Goal: Task Accomplishment & Management: Manage account settings

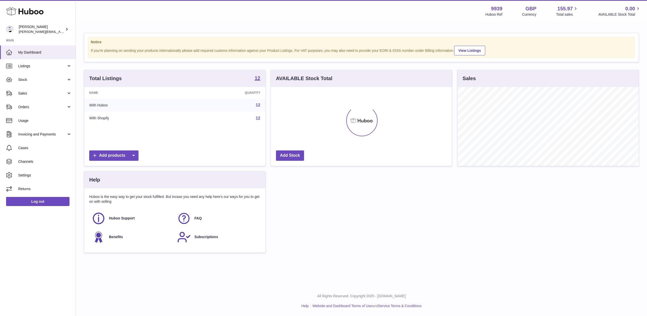
scroll to position [79, 181]
click at [29, 94] on span "Sales" at bounding box center [42, 93] width 48 height 5
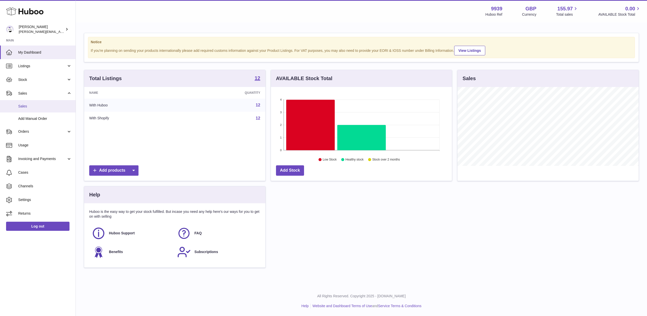
click at [29, 100] on link "Sales" at bounding box center [38, 106] width 76 height 12
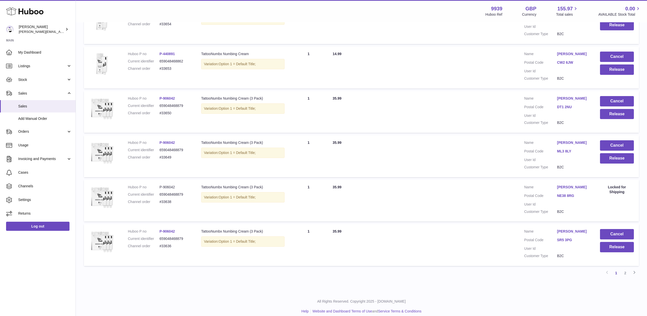
scroll to position [302, 0]
click at [626, 269] on link "2" at bounding box center [625, 273] width 9 height 9
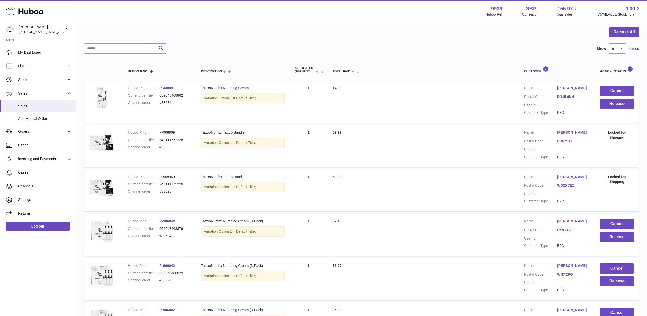
scroll to position [46, 0]
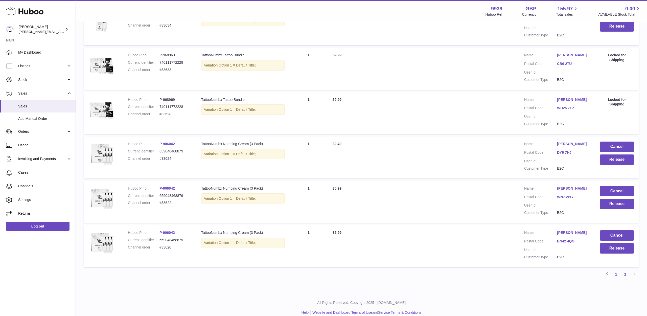
click at [618, 270] on link "1" at bounding box center [616, 274] width 9 height 9
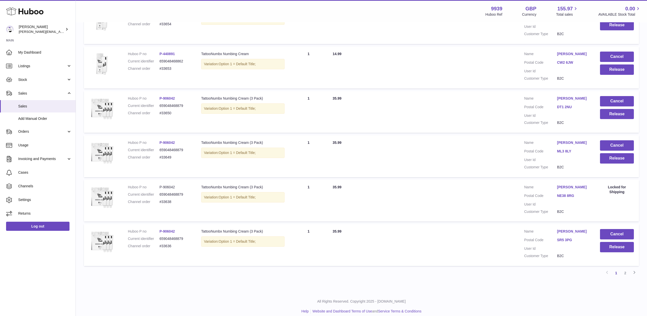
scroll to position [302, 0]
click at [626, 269] on link "2" at bounding box center [625, 273] width 9 height 9
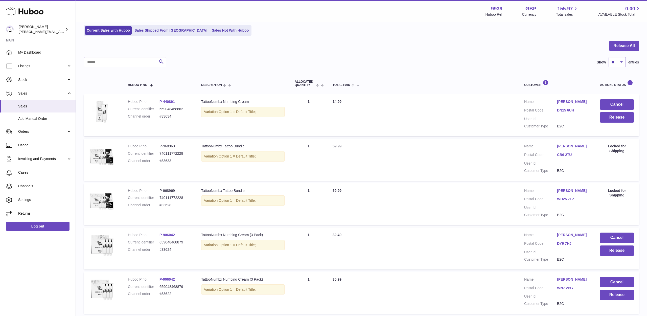
scroll to position [32, 0]
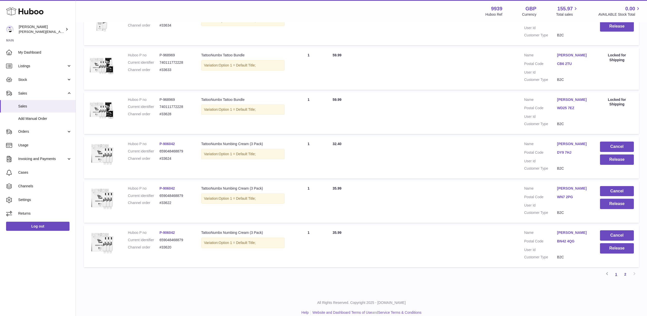
click at [616, 270] on link "1" at bounding box center [616, 274] width 9 height 9
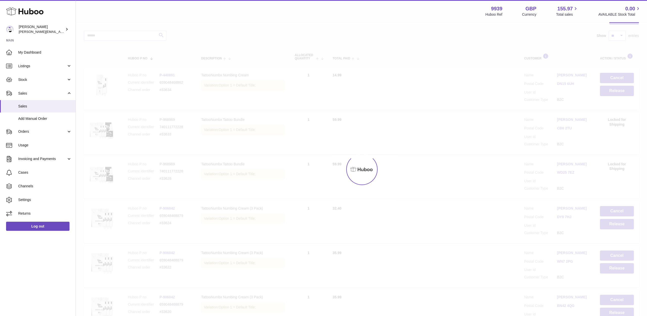
scroll to position [23, 0]
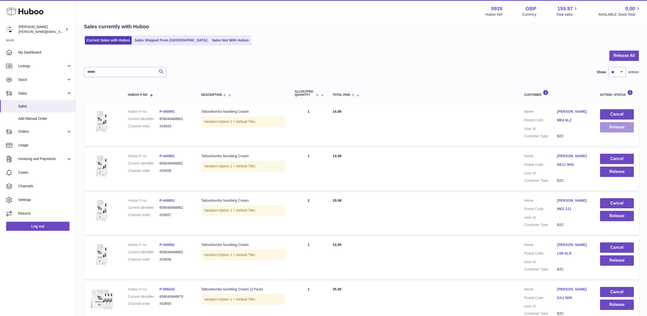
click at [617, 125] on button "Release" at bounding box center [617, 127] width 34 height 10
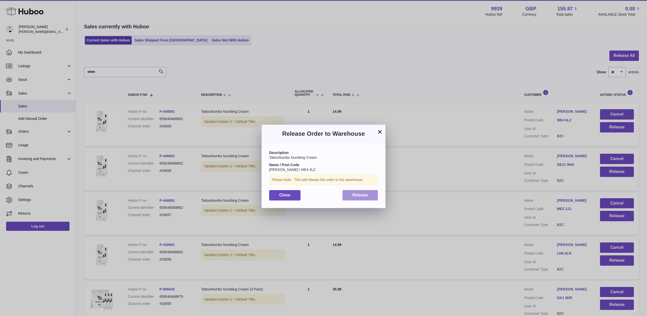
drag, startPoint x: 378, startPoint y: 192, endPoint x: 374, endPoint y: 193, distance: 4.2
click at [378, 192] on div "Description TattooNumbx Numbing Cream Name / Post Code [PERSON_NAME] / ME4 6LZ …" at bounding box center [324, 175] width 124 height 65
click at [374, 193] on button "Release" at bounding box center [361, 195] width 36 height 10
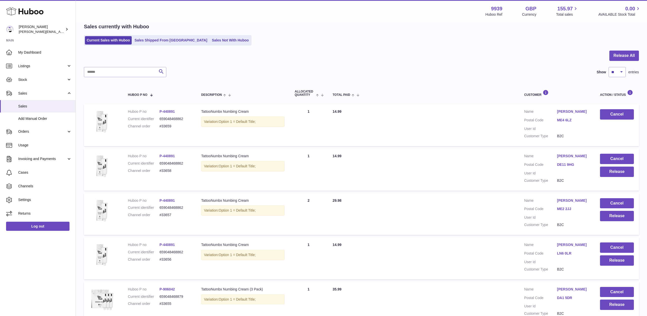
click at [618, 173] on button "Release" at bounding box center [617, 172] width 34 height 10
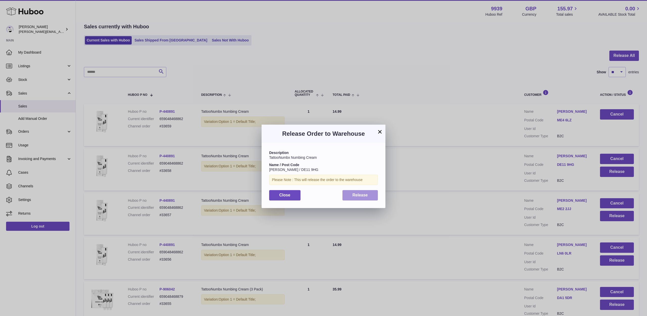
click at [350, 195] on button "Release" at bounding box center [361, 195] width 36 height 10
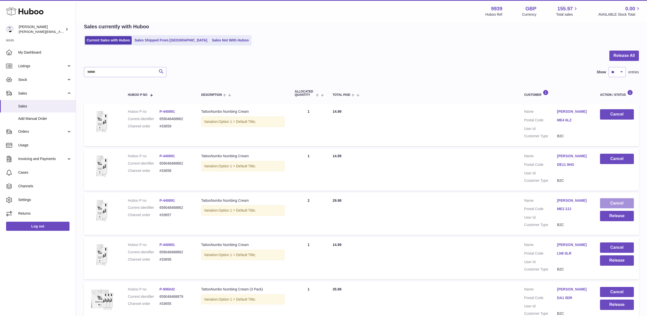
click at [613, 200] on button "Cancel" at bounding box center [617, 203] width 34 height 10
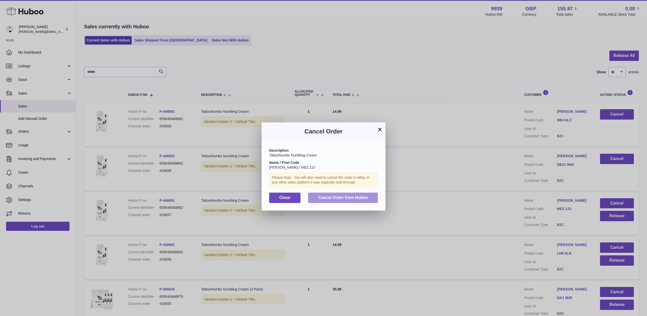
click at [338, 195] on span "Cancel Order from Huboo" at bounding box center [343, 197] width 50 height 4
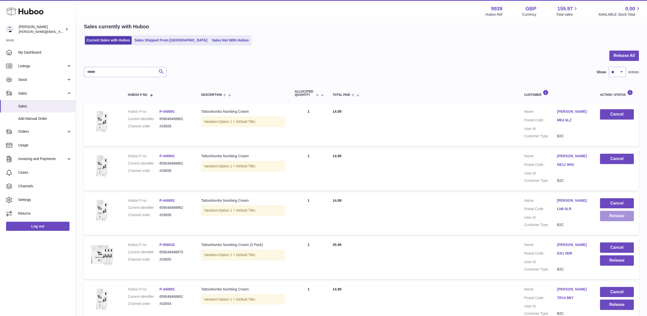
click at [608, 216] on button "Release" at bounding box center [617, 216] width 34 height 10
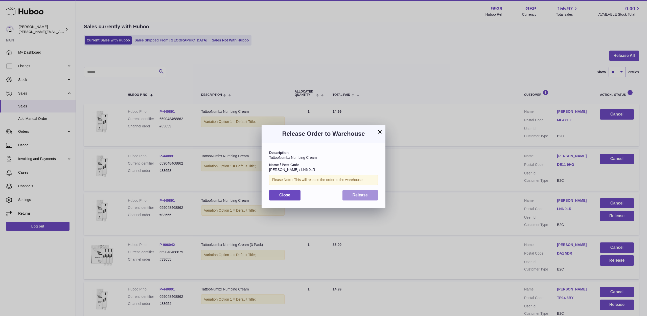
click at [368, 194] on button "Release" at bounding box center [361, 195] width 36 height 10
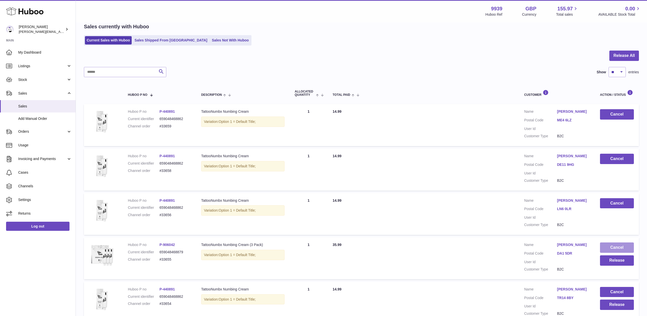
click at [615, 243] on button "Cancel" at bounding box center [617, 247] width 34 height 10
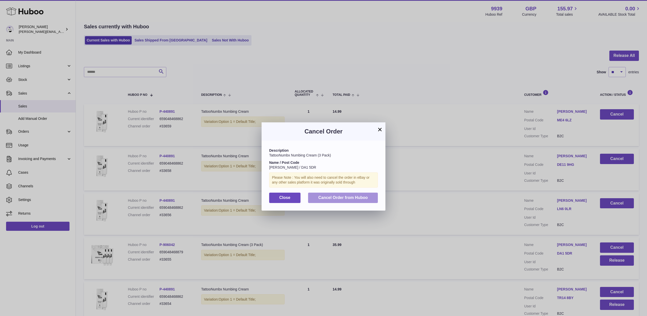
click at [328, 193] on button "Cancel Order from Huboo" at bounding box center [343, 198] width 70 height 10
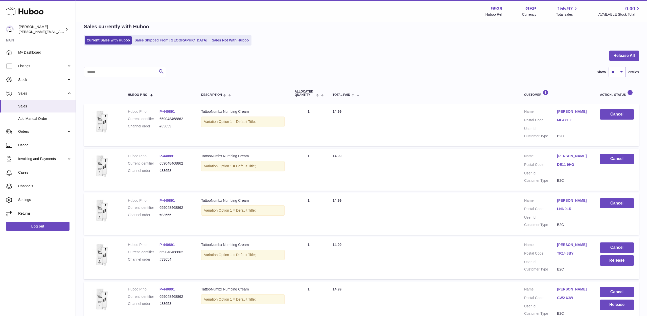
click at [150, 0] on div "Menu Huboo 9939 Huboo Ref GBP Currency 155.97 Total sales 0.00 AVAILABLE Stock …" at bounding box center [361, 11] width 571 height 22
click at [614, 258] on button "Release" at bounding box center [617, 260] width 34 height 10
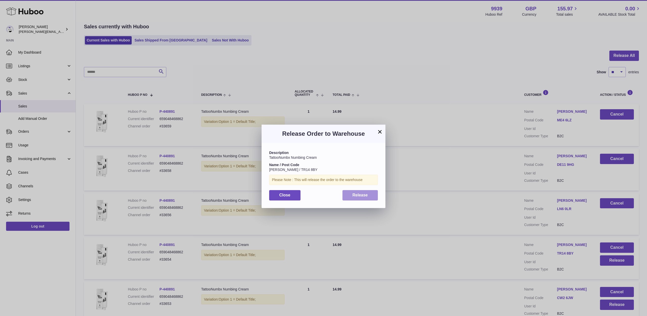
click at [367, 197] on button "Release" at bounding box center [361, 195] width 36 height 10
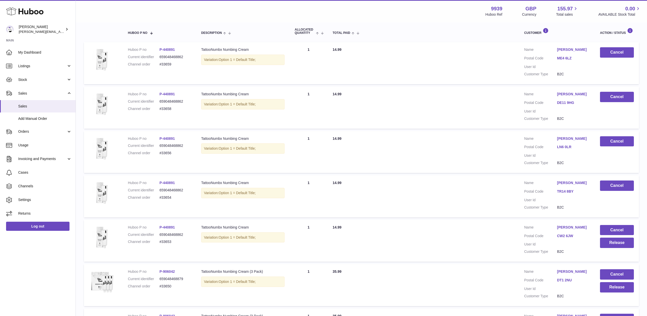
scroll to position [93, 0]
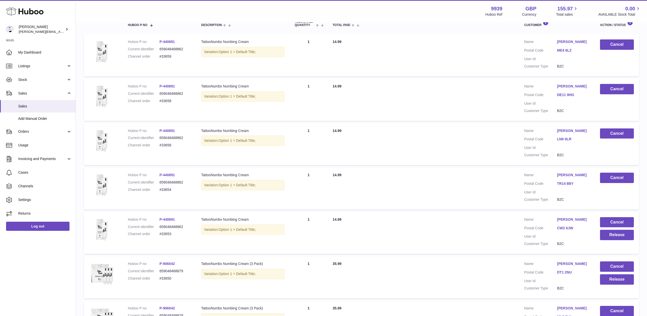
click at [564, 173] on link "[PERSON_NAME]" at bounding box center [573, 175] width 33 height 5
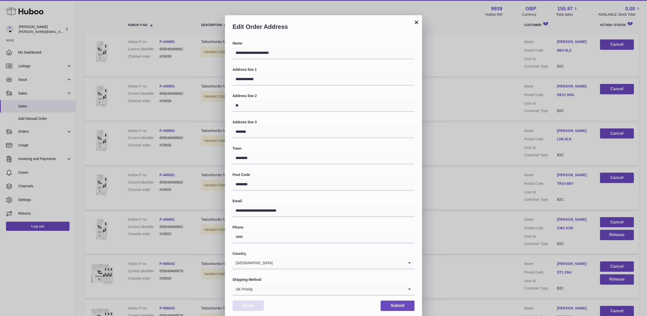
click at [255, 303] on button "Close" at bounding box center [248, 306] width 31 height 10
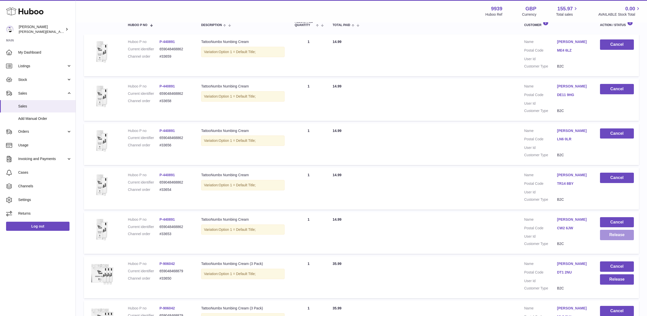
click at [612, 235] on button "Release" at bounding box center [617, 235] width 34 height 10
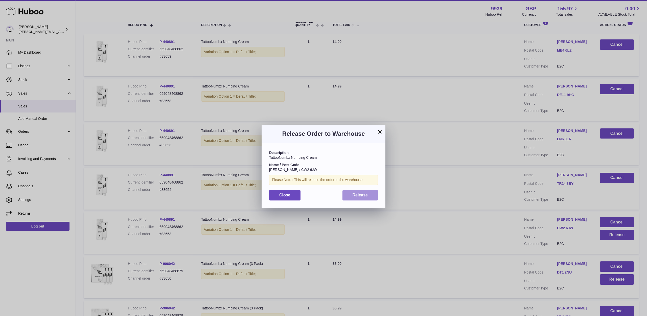
click at [352, 190] on button "Release" at bounding box center [361, 195] width 36 height 10
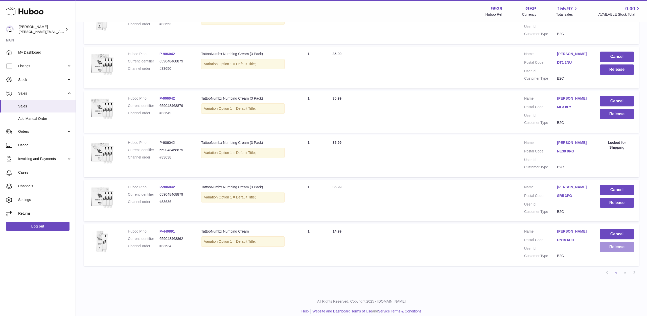
scroll to position [302, 0]
click at [614, 230] on button "Cancel" at bounding box center [617, 234] width 34 height 10
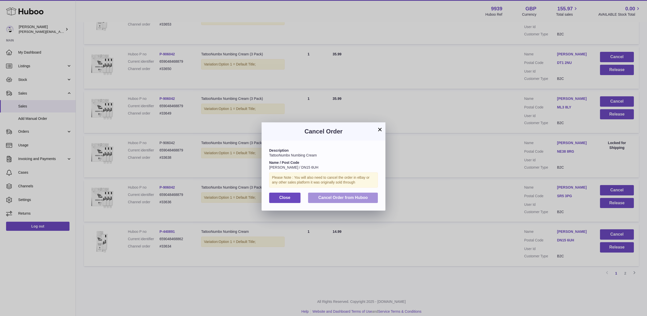
click at [369, 195] on button "Cancel Order from Huboo" at bounding box center [343, 198] width 70 height 10
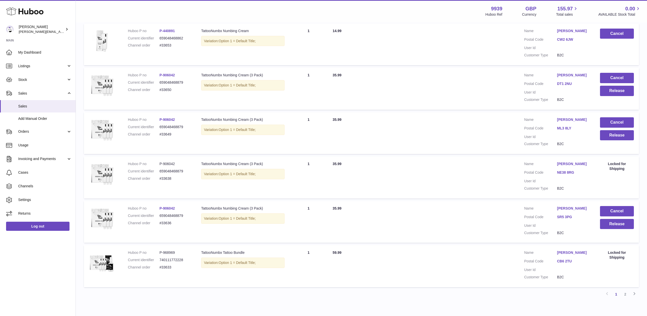
scroll to position [281, 0]
